Goal: Task Accomplishment & Management: Manage account settings

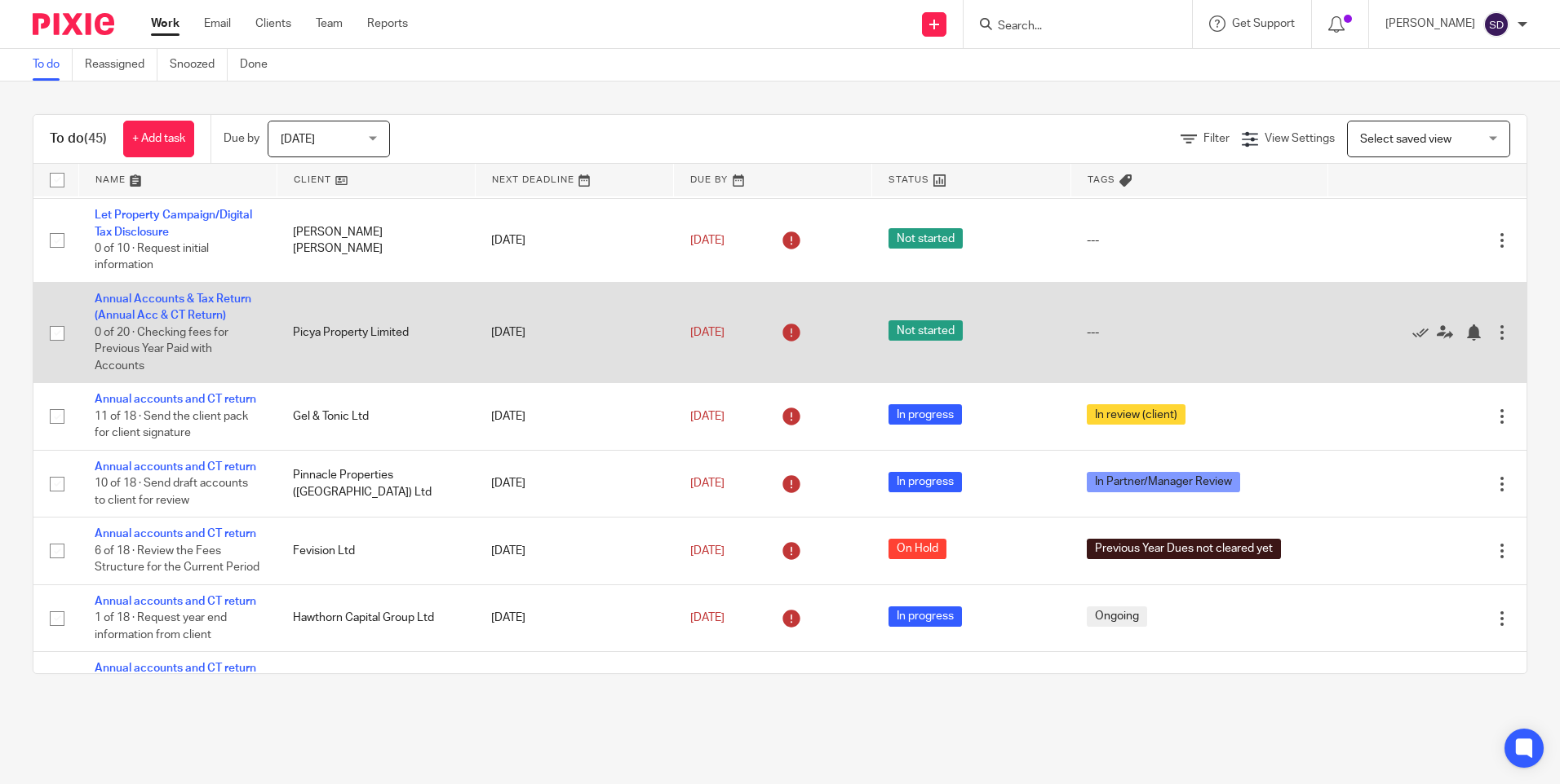
scroll to position [164, 0]
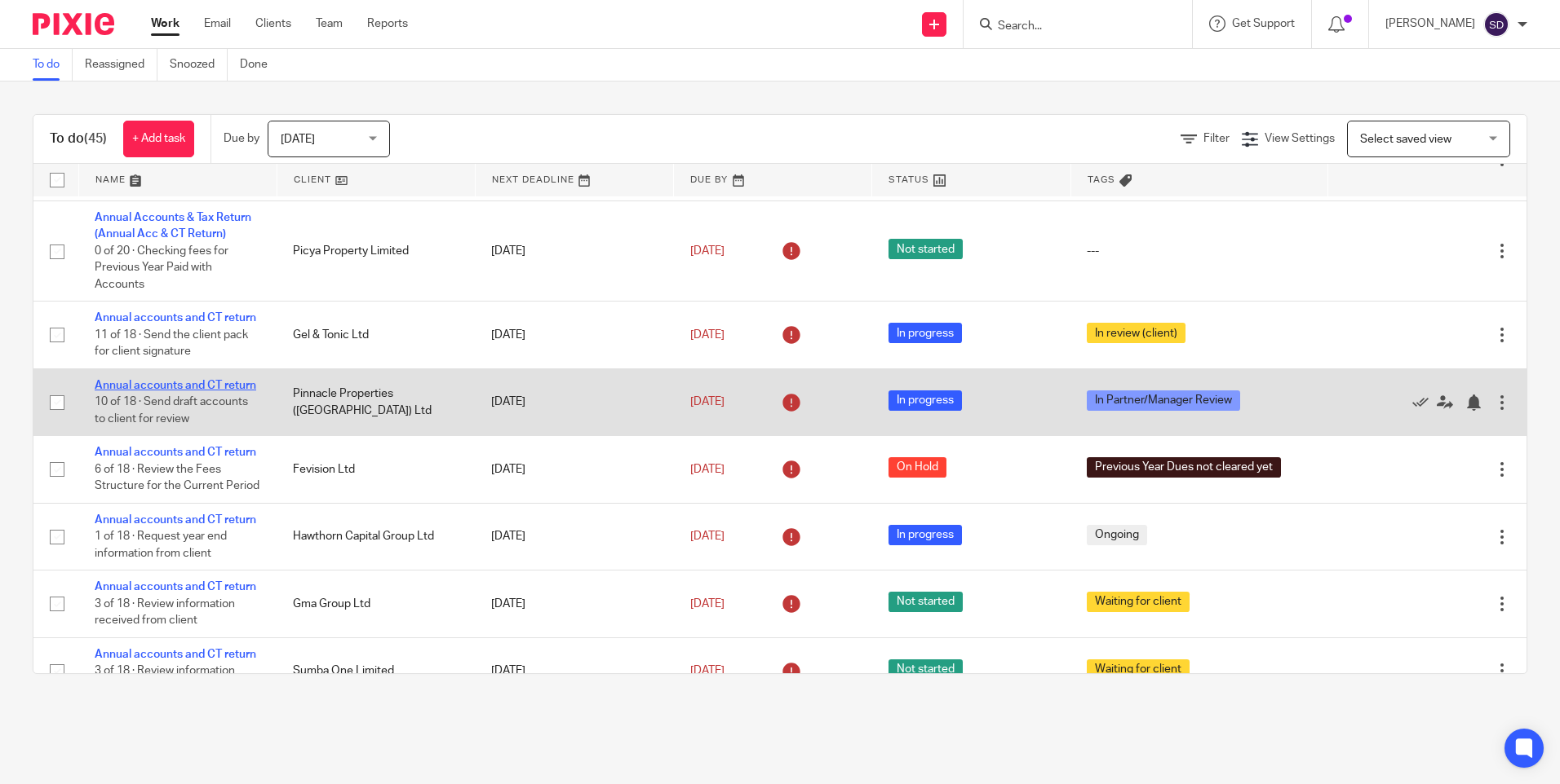
click at [150, 392] on link "Annual accounts and CT return" at bounding box center [175, 386] width 162 height 12
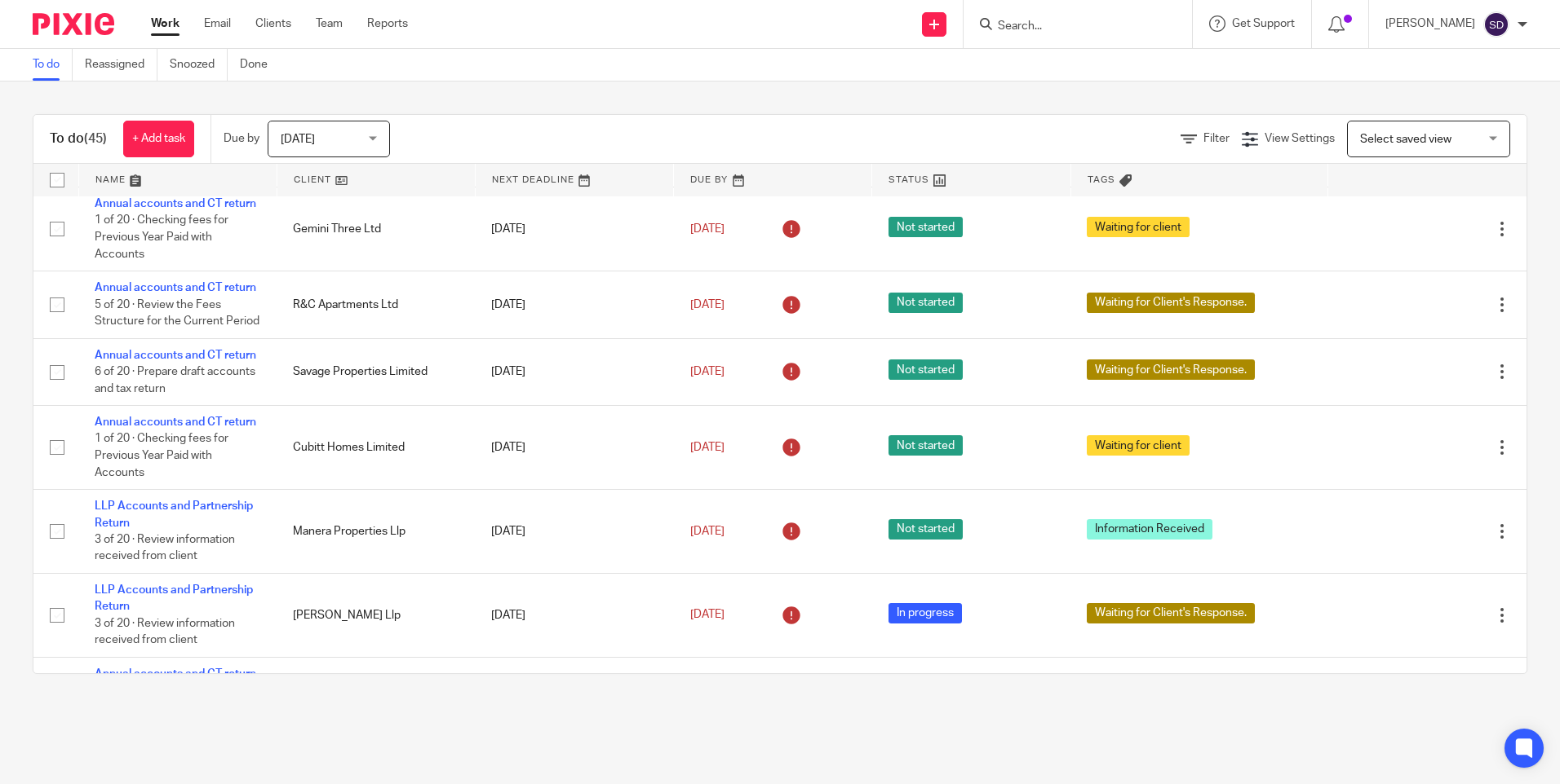
scroll to position [897, 0]
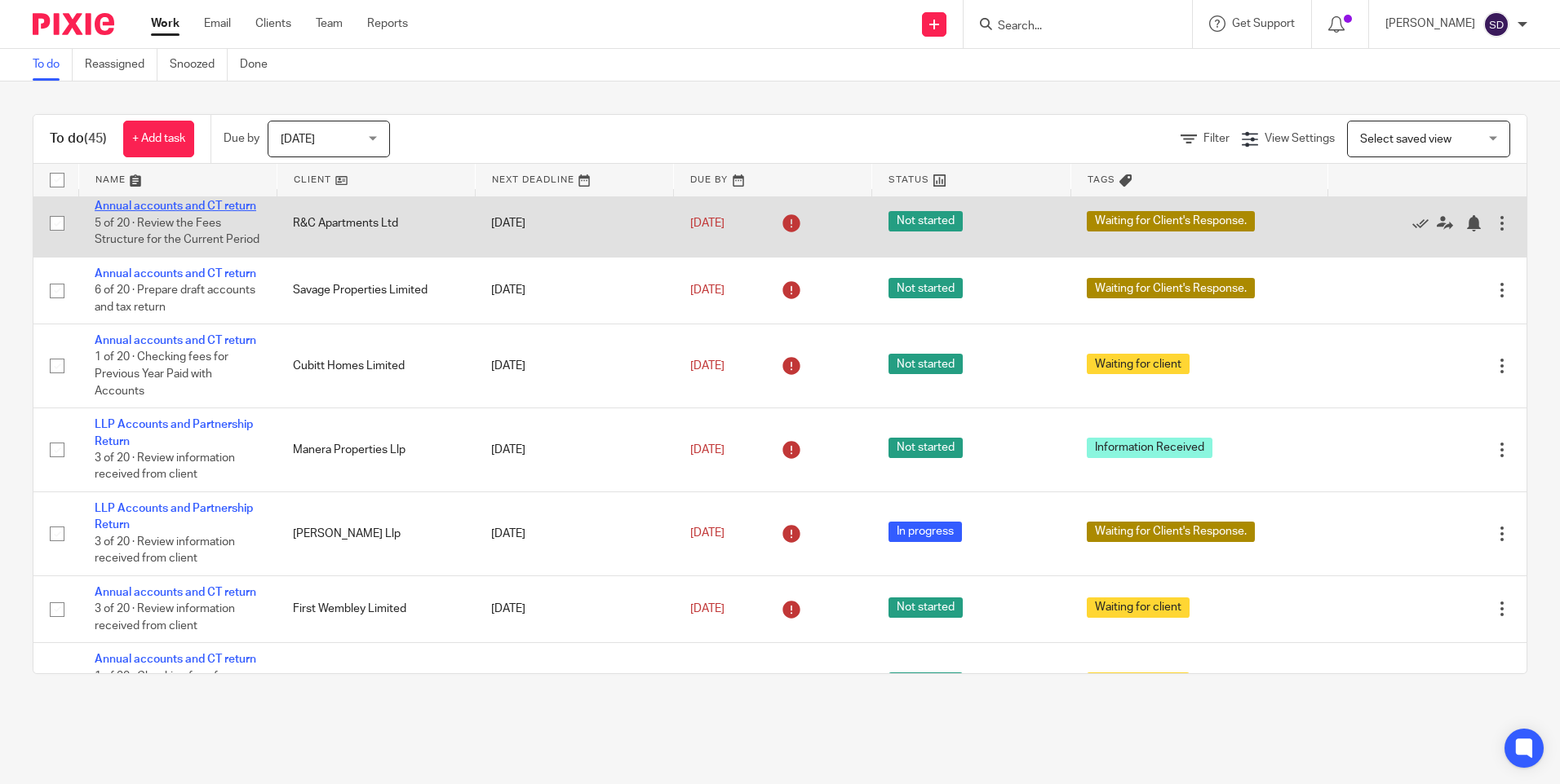
click at [176, 212] on link "Annual accounts and CT return" at bounding box center [175, 206] width 162 height 12
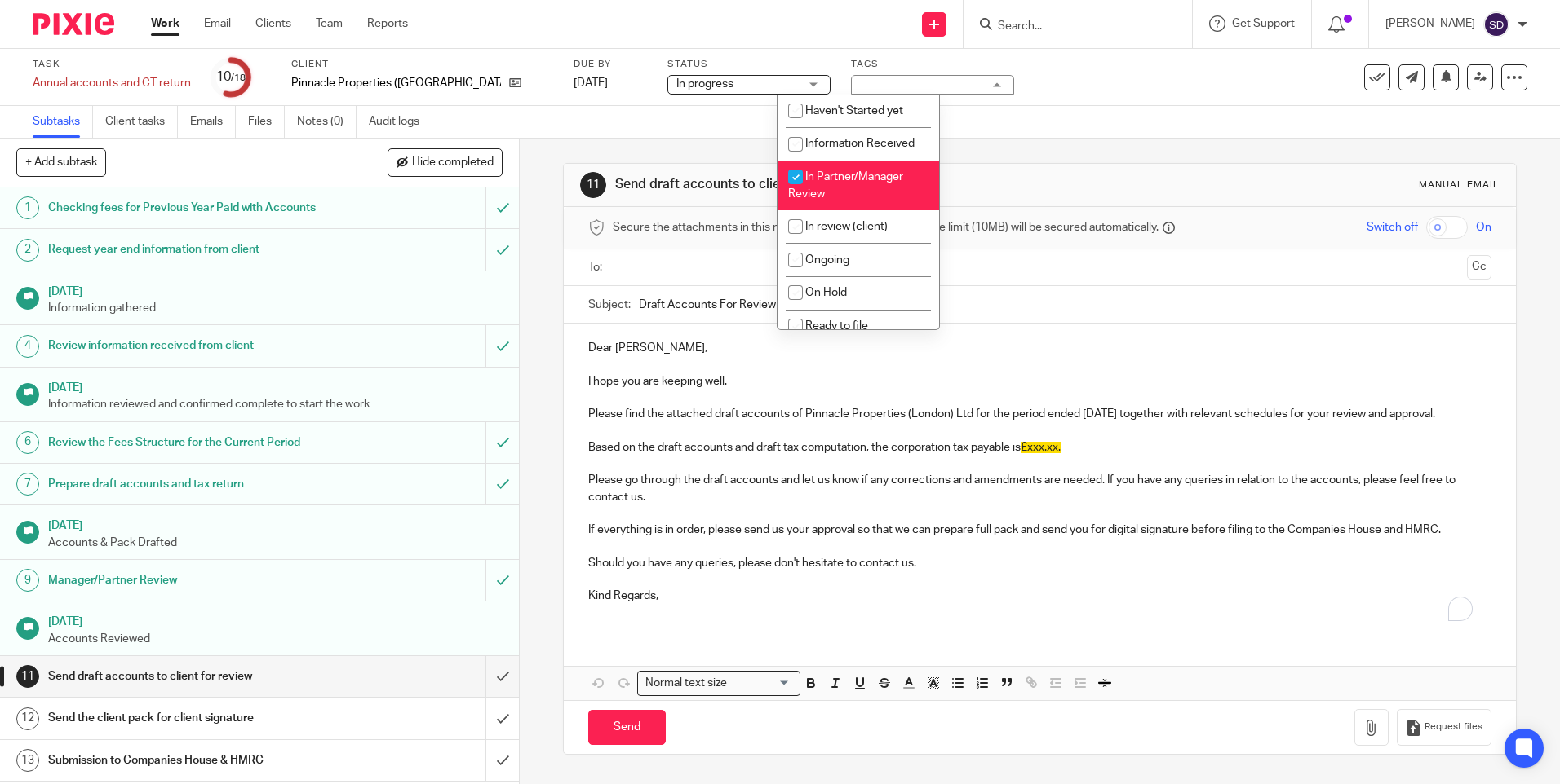
click at [874, 84] on div "In Partner/Manager Review" at bounding box center [932, 85] width 164 height 20
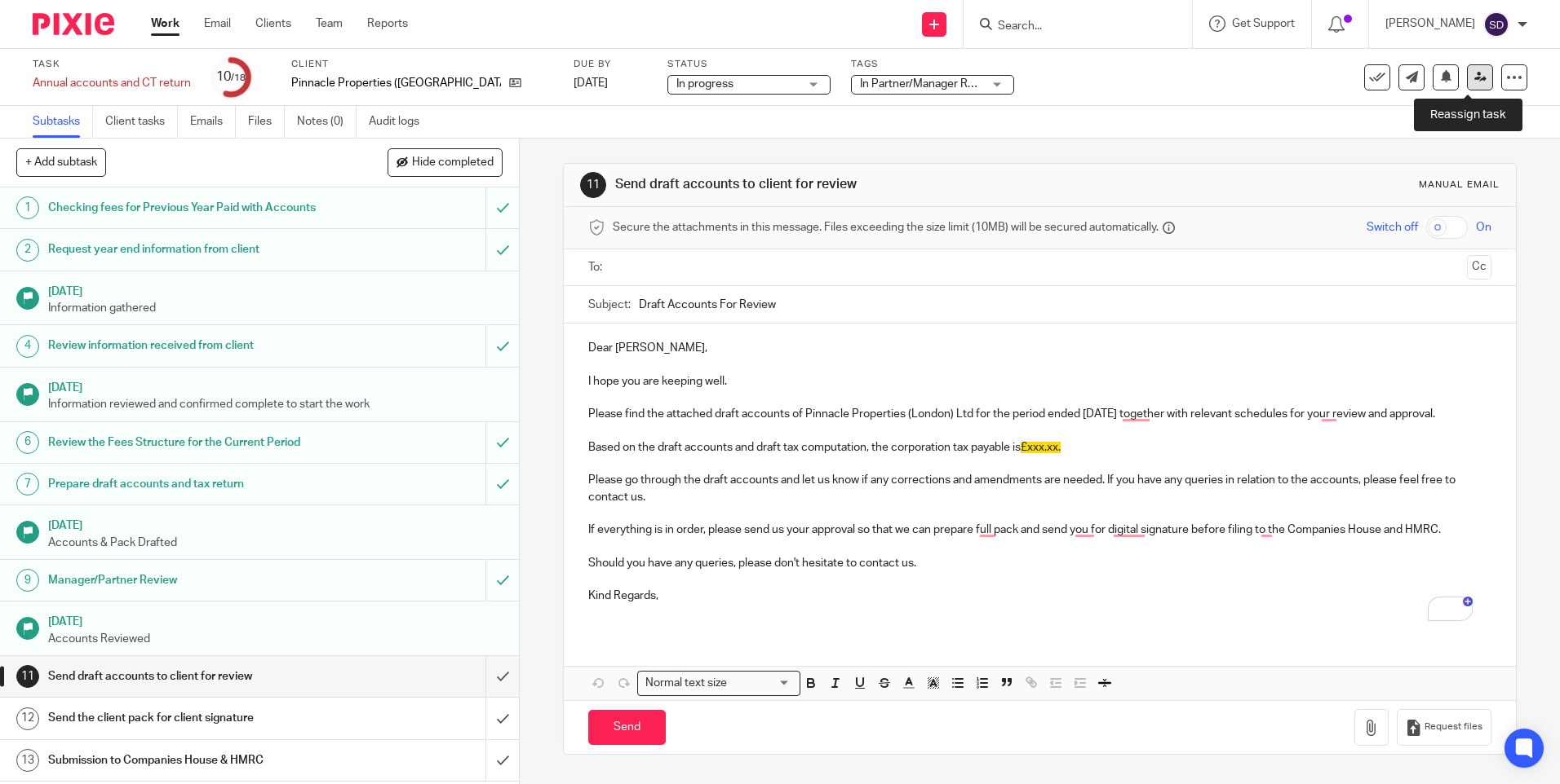
click at [1475, 80] on icon at bounding box center [1481, 77] width 12 height 12
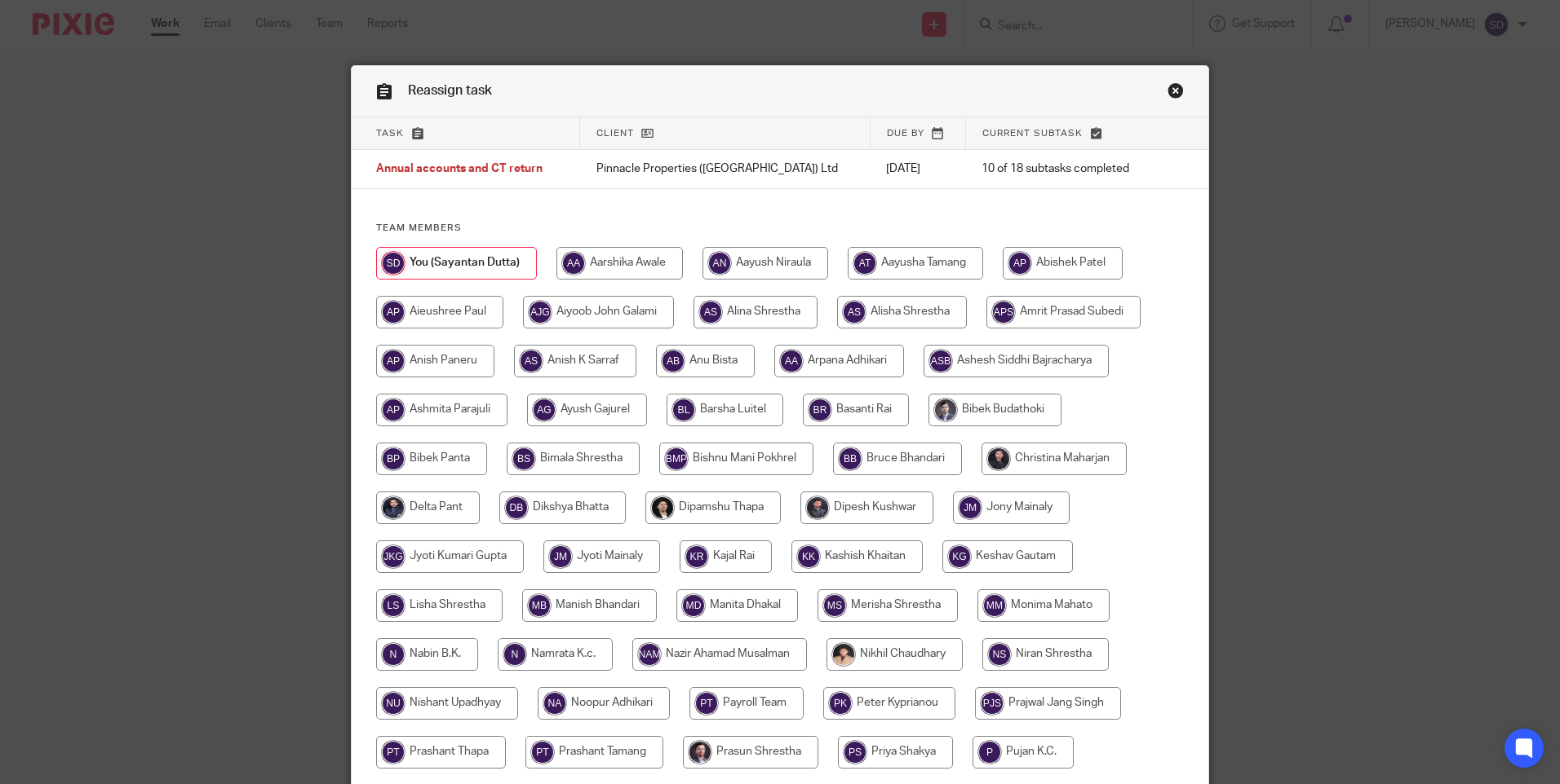
click at [1168, 90] on link "Close this dialog window" at bounding box center [1175, 93] width 16 height 22
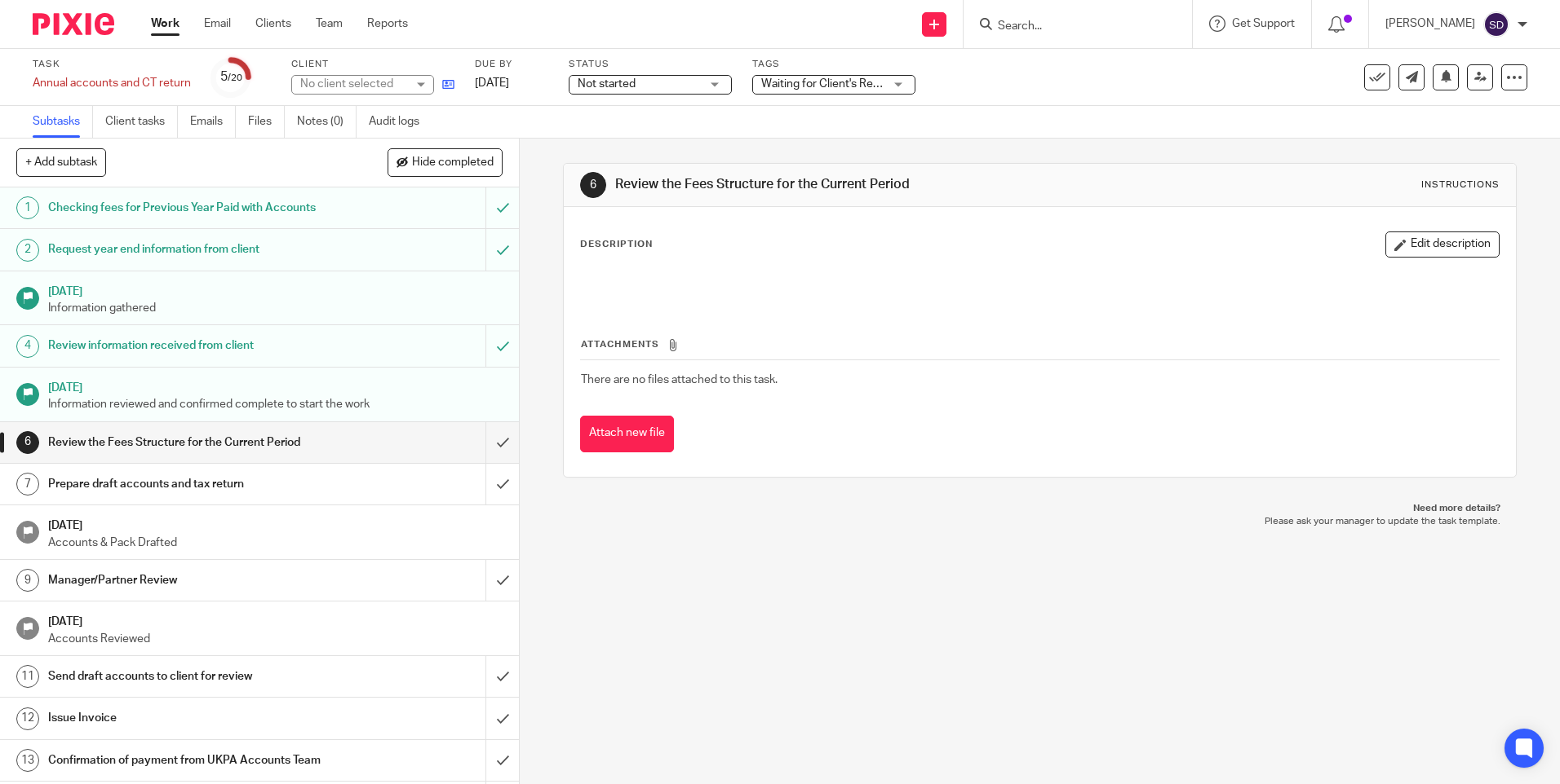
click at [440, 87] on link at bounding box center [444, 84] width 21 height 16
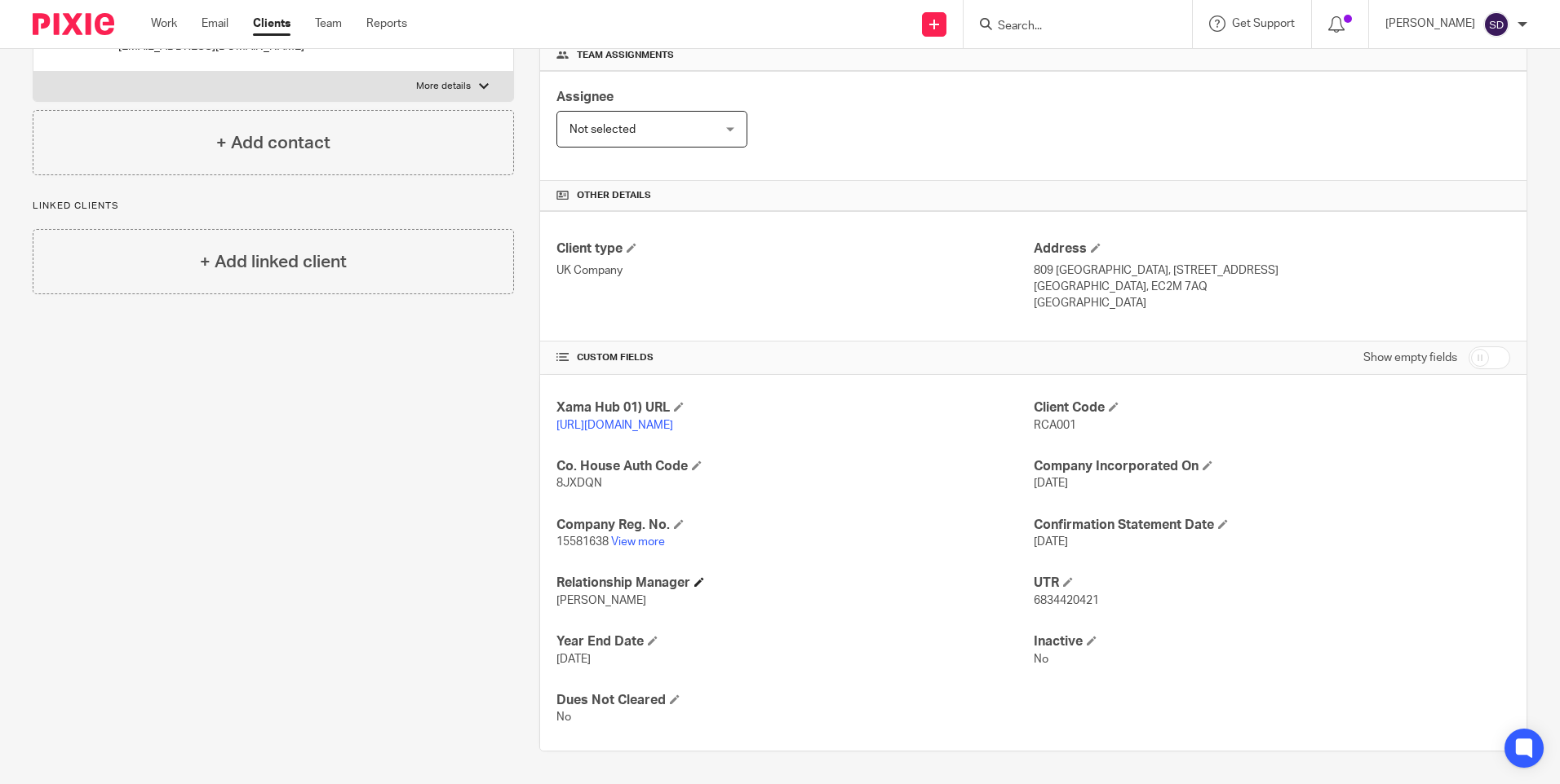
scroll to position [269, 0]
click at [644, 536] on link "View more" at bounding box center [638, 542] width 54 height 12
